Goal: Task Accomplishment & Management: Use online tool/utility

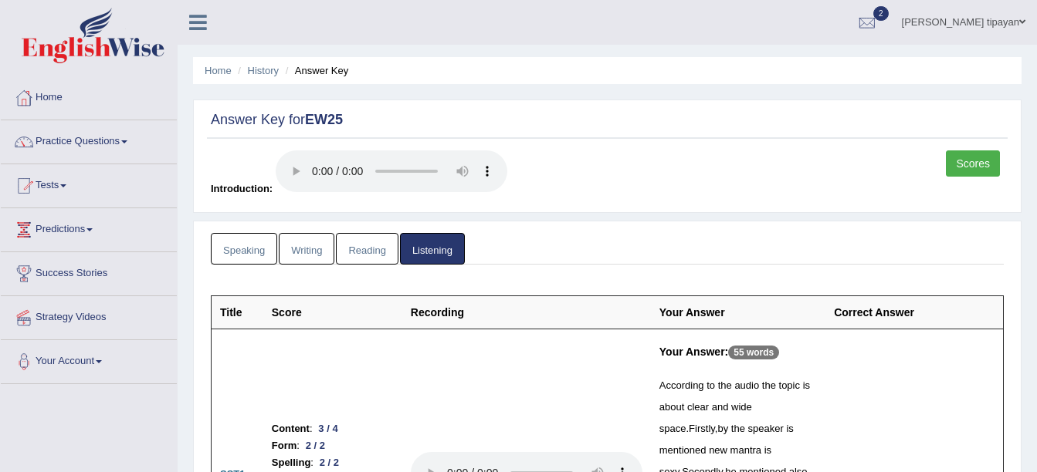
click at [367, 256] on link "Reading" at bounding box center [367, 249] width 62 height 32
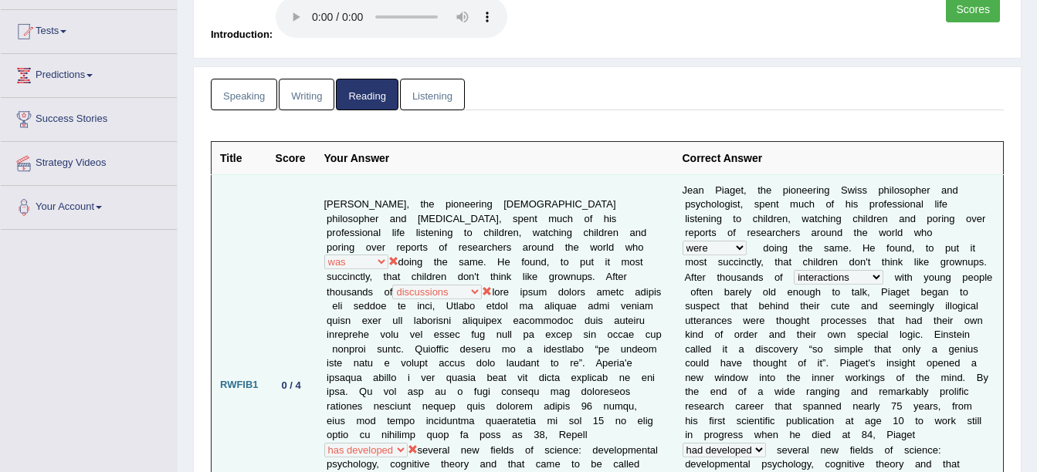
scroll to position [232, 0]
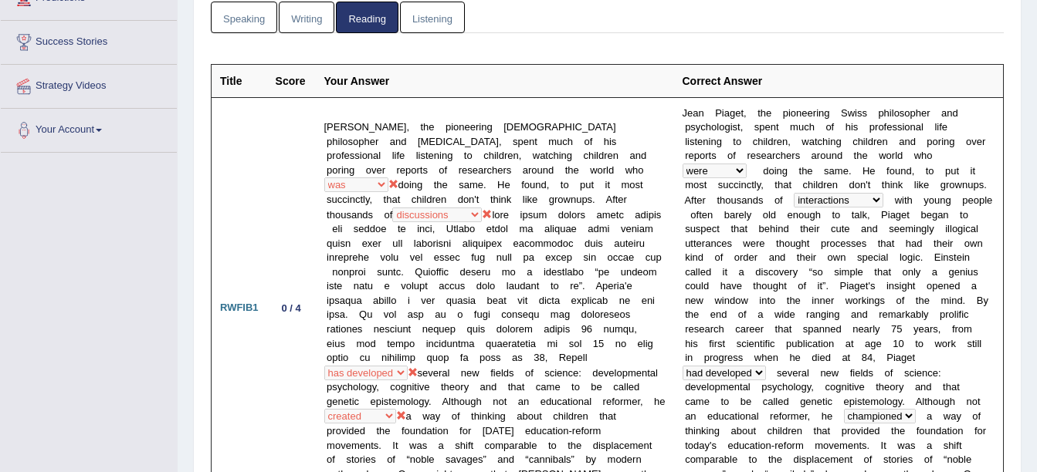
click at [298, 17] on link "Writing" at bounding box center [307, 18] width 56 height 32
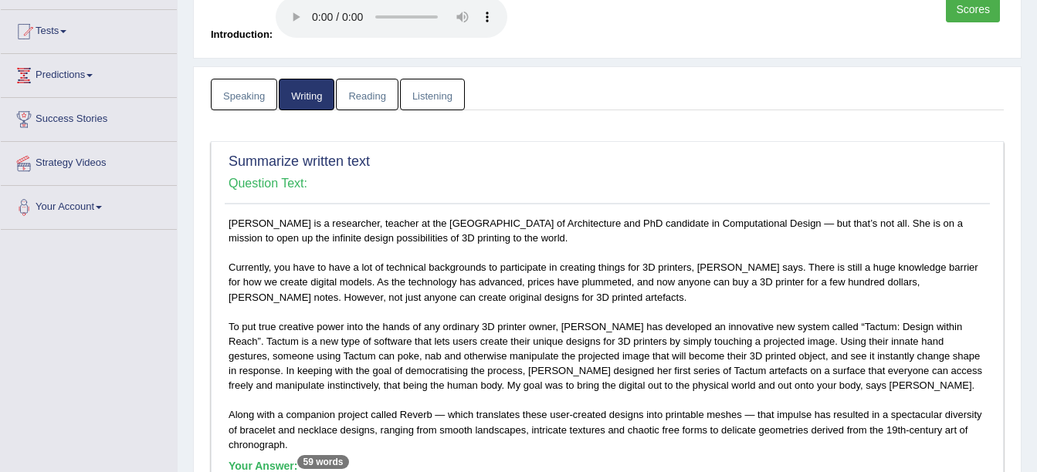
scroll to position [0, 0]
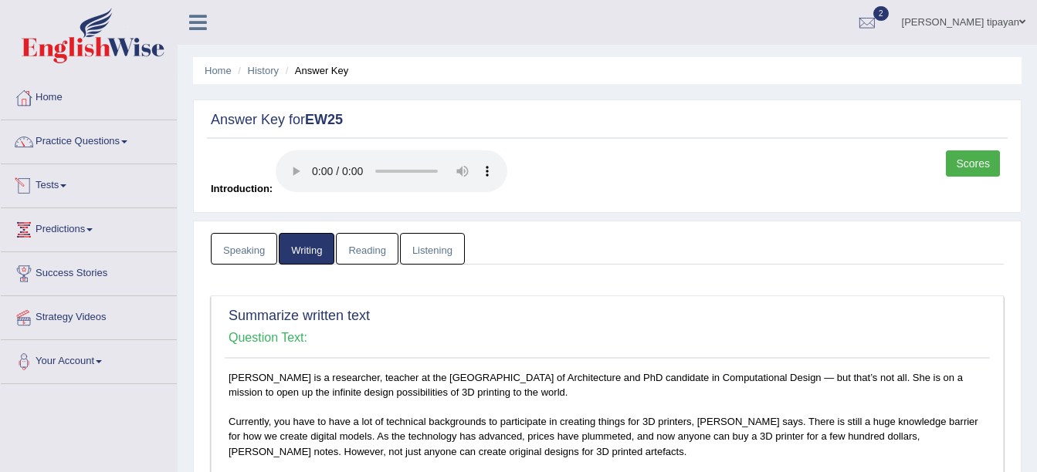
click at [72, 181] on link "Tests" at bounding box center [89, 183] width 176 height 39
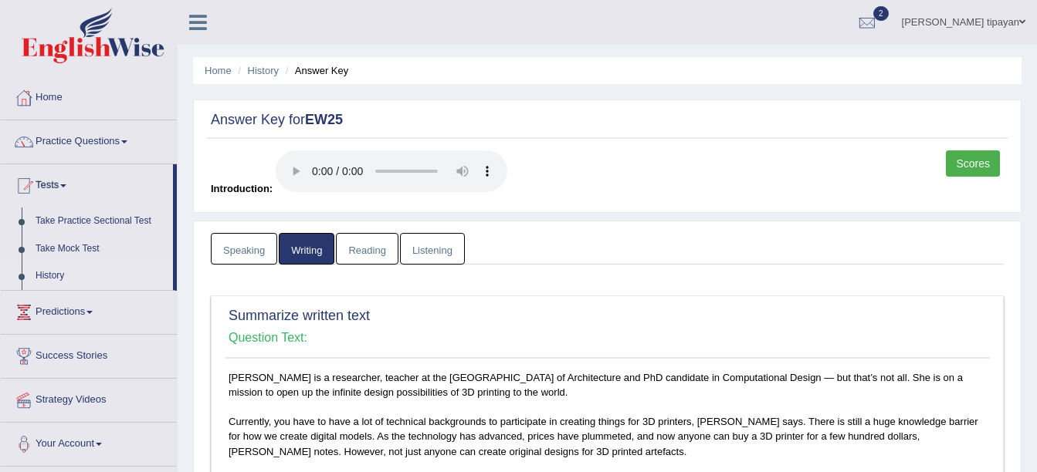
click at [70, 266] on link "History" at bounding box center [101, 276] width 144 height 28
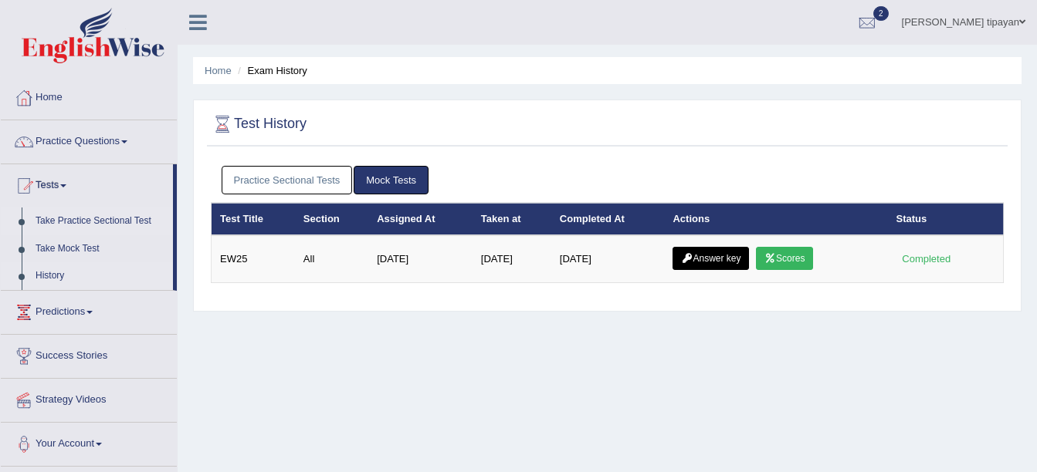
click at [78, 217] on link "Take Practice Sectional Test" at bounding box center [101, 222] width 144 height 28
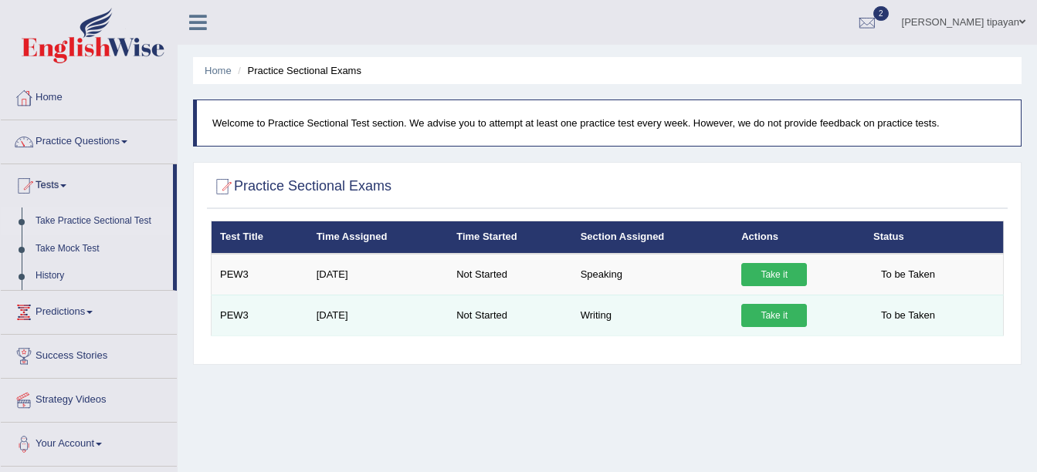
click at [760, 314] on link "Take it" at bounding box center [774, 315] width 66 height 23
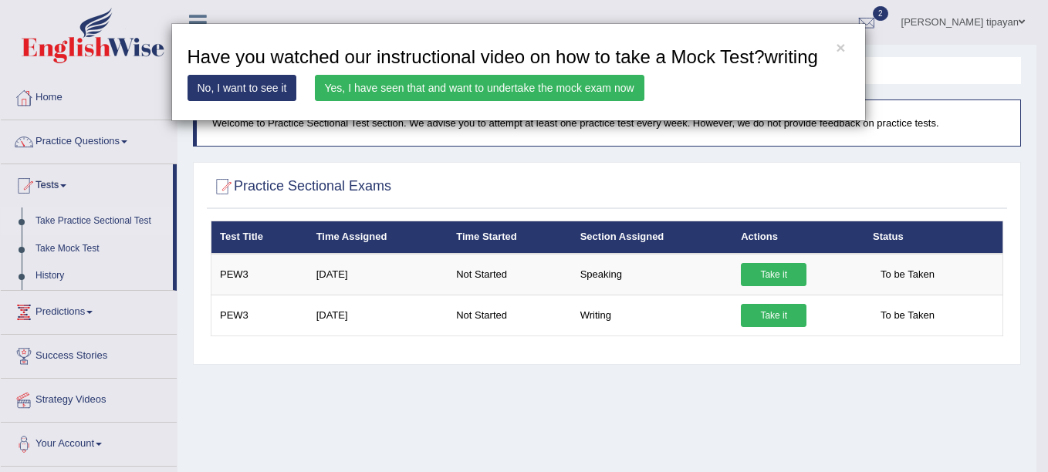
click at [500, 89] on link "Yes, I have seen that and want to undertake the mock exam now" at bounding box center [480, 88] width 330 height 26
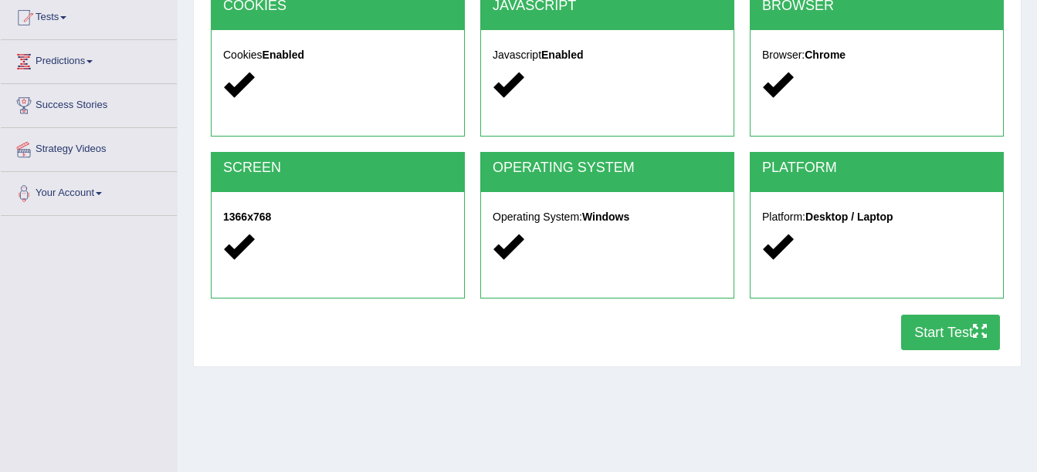
scroll to position [232, 0]
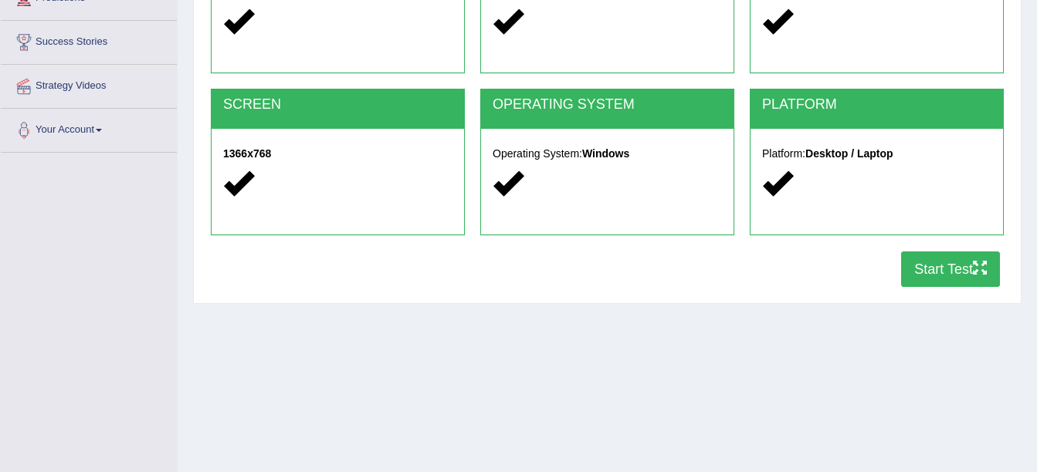
click at [938, 276] on button "Start Test" at bounding box center [950, 270] width 99 height 36
